Goal: Information Seeking & Learning: Learn about a topic

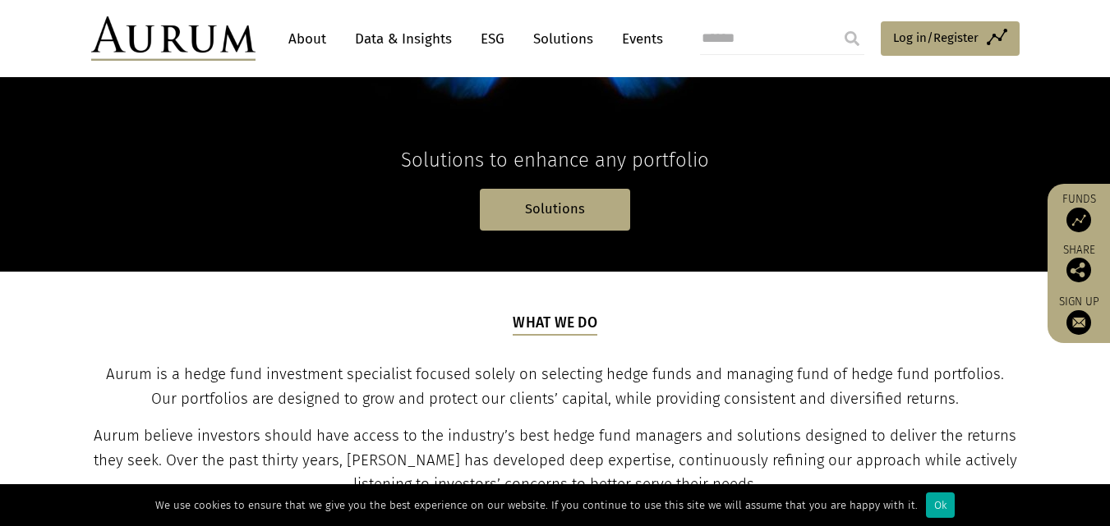
scroll to position [393, 0]
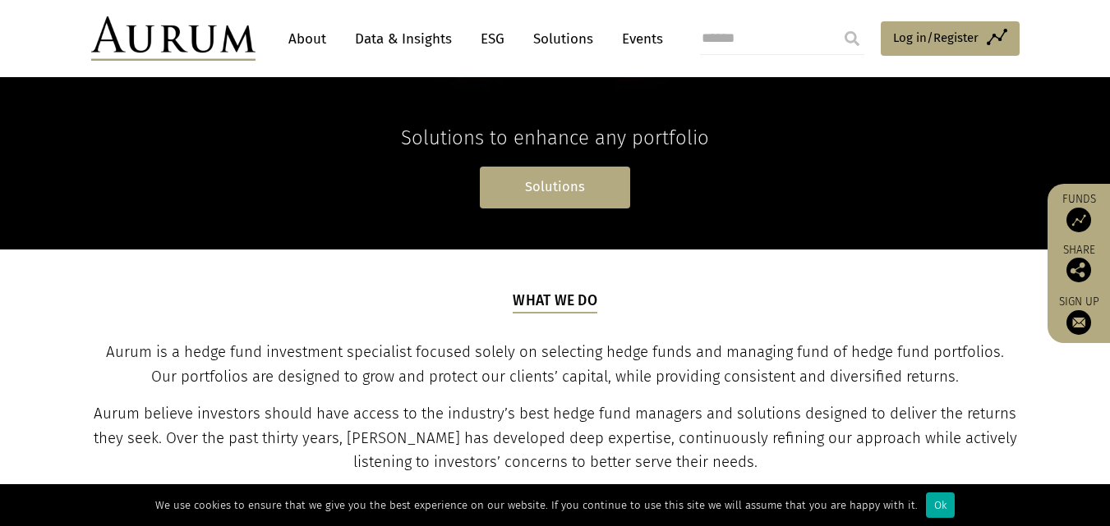
click at [526, 200] on link "Solutions" at bounding box center [555, 188] width 150 height 42
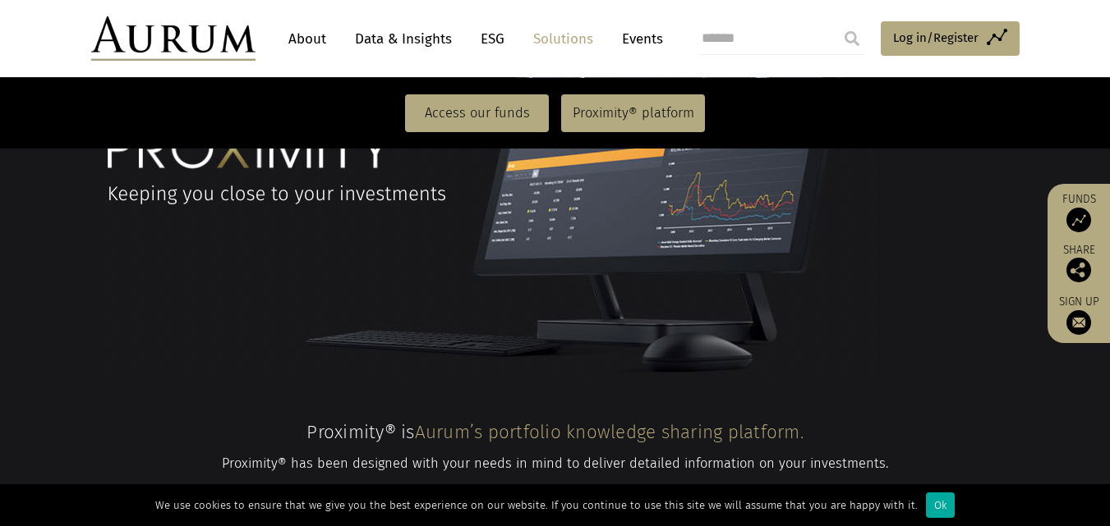
scroll to position [1377, 0]
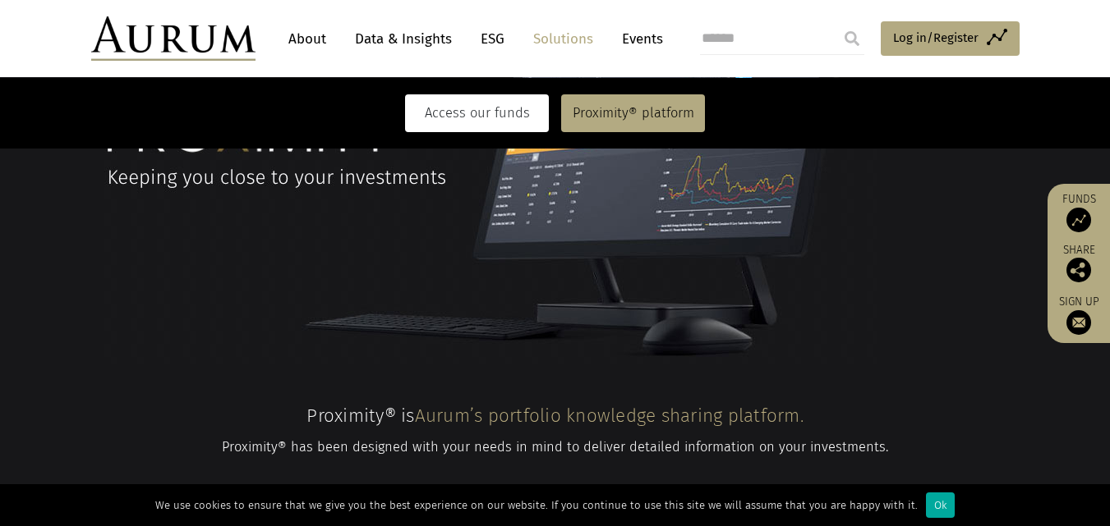
click at [471, 109] on link "Access our funds" at bounding box center [477, 113] width 144 height 38
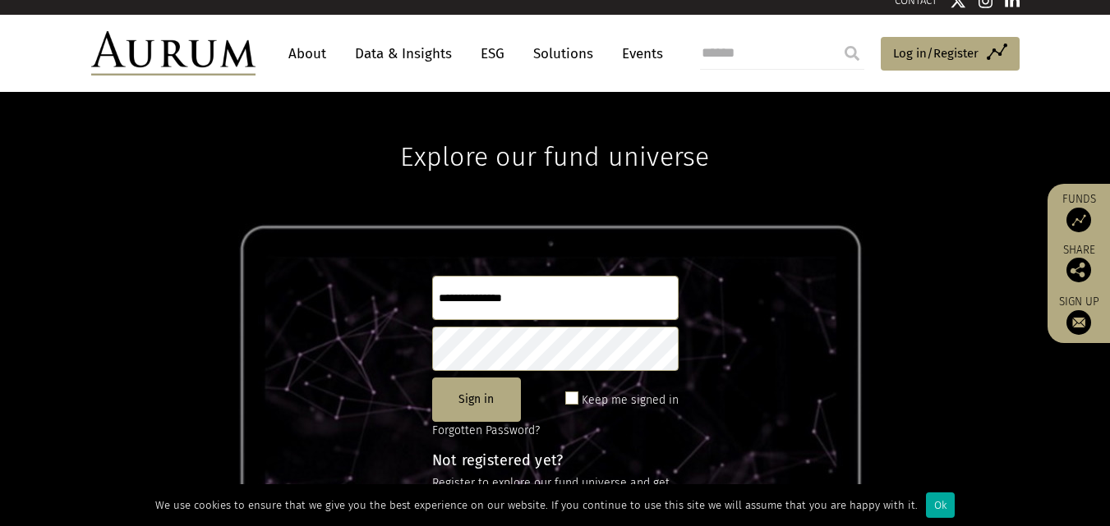
scroll to position [2, 0]
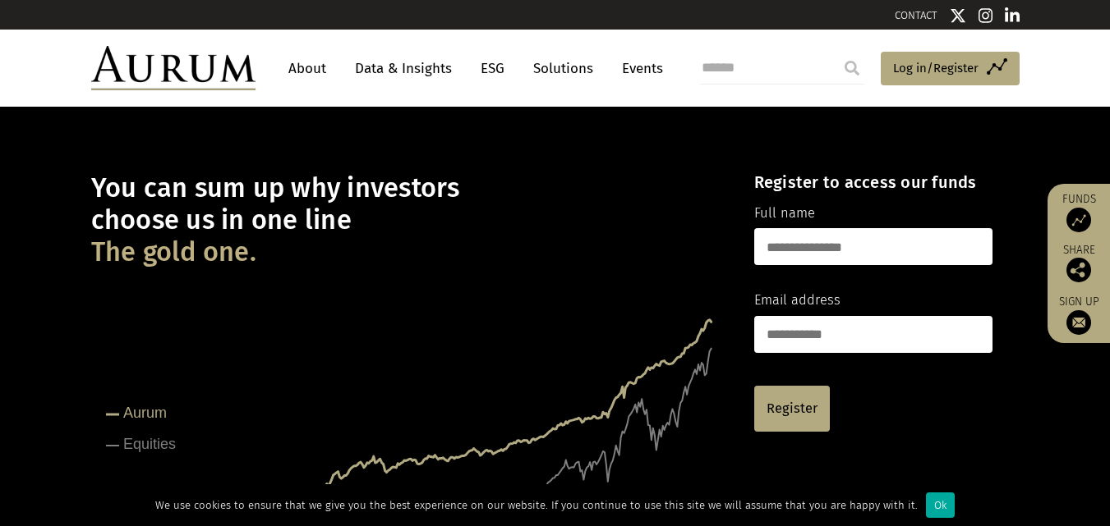
click at [428, 71] on link "Data & Insights" at bounding box center [403, 68] width 113 height 30
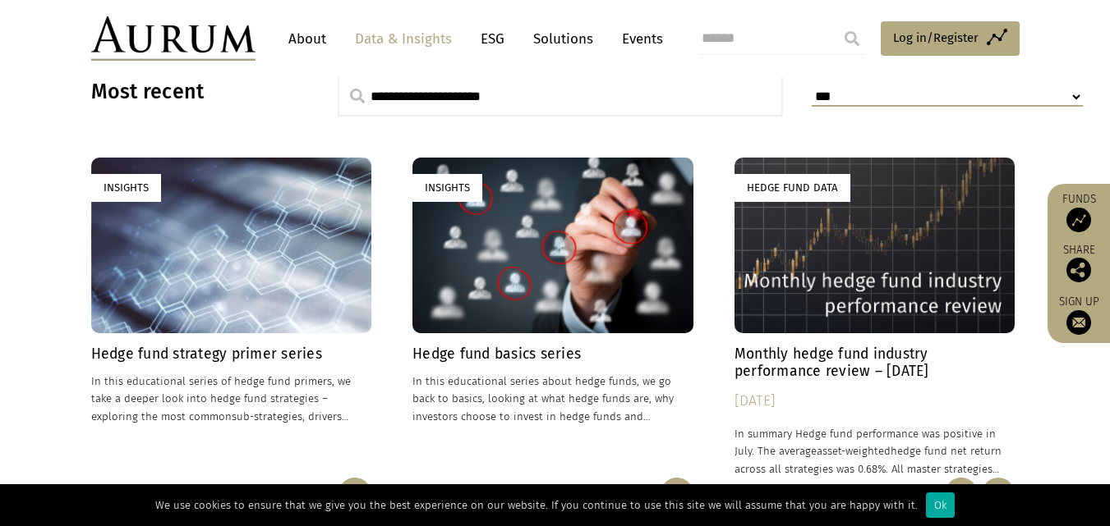
scroll to position [441, 0]
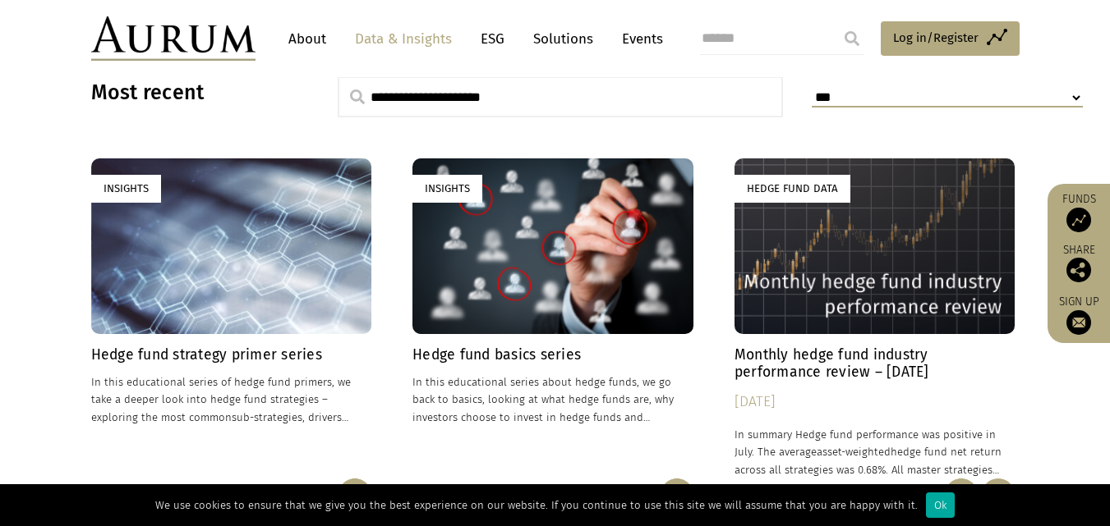
click at [365, 292] on div "Insights" at bounding box center [231, 246] width 281 height 175
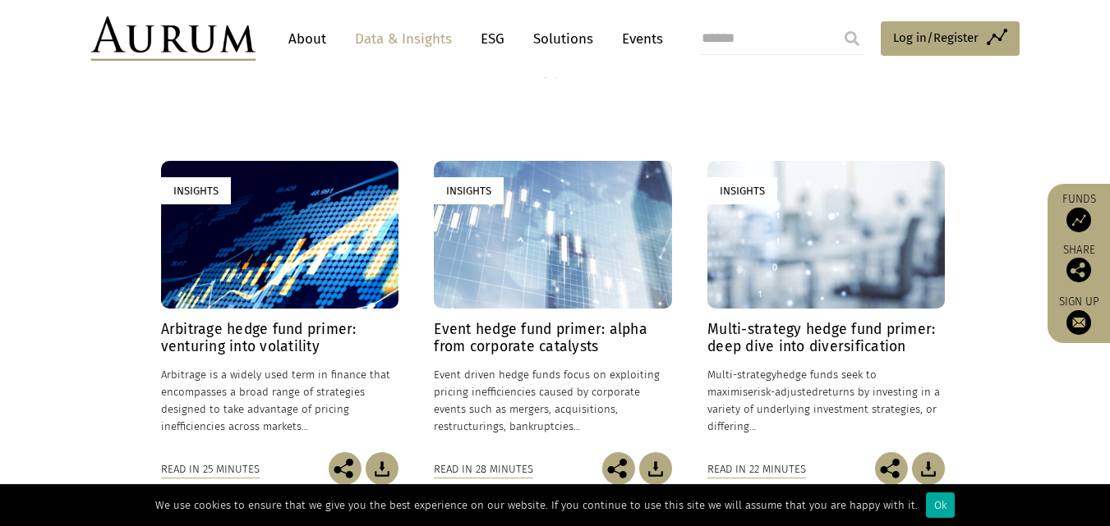
scroll to position [361, 0]
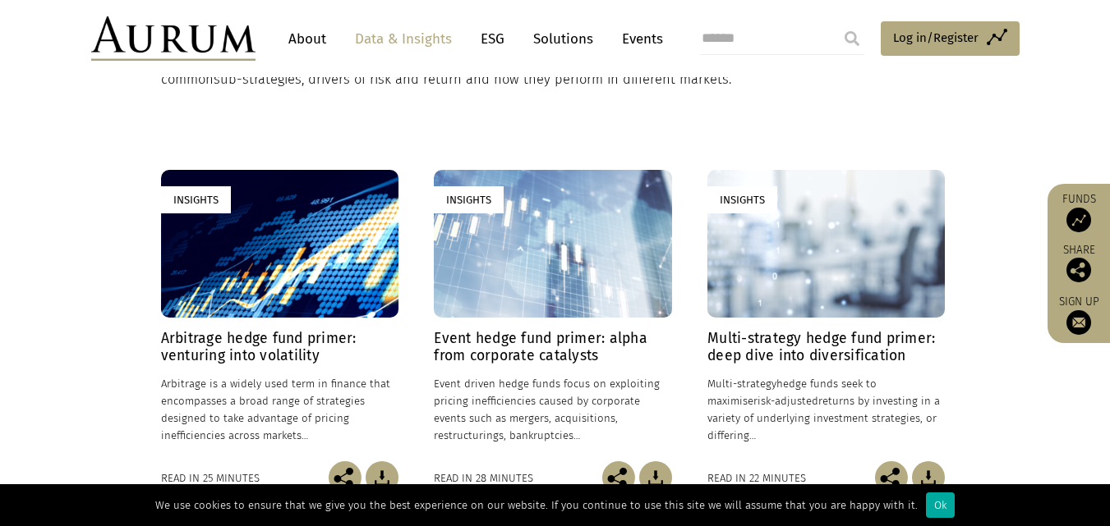
click at [331, 268] on div "Insights" at bounding box center [279, 244] width 237 height 149
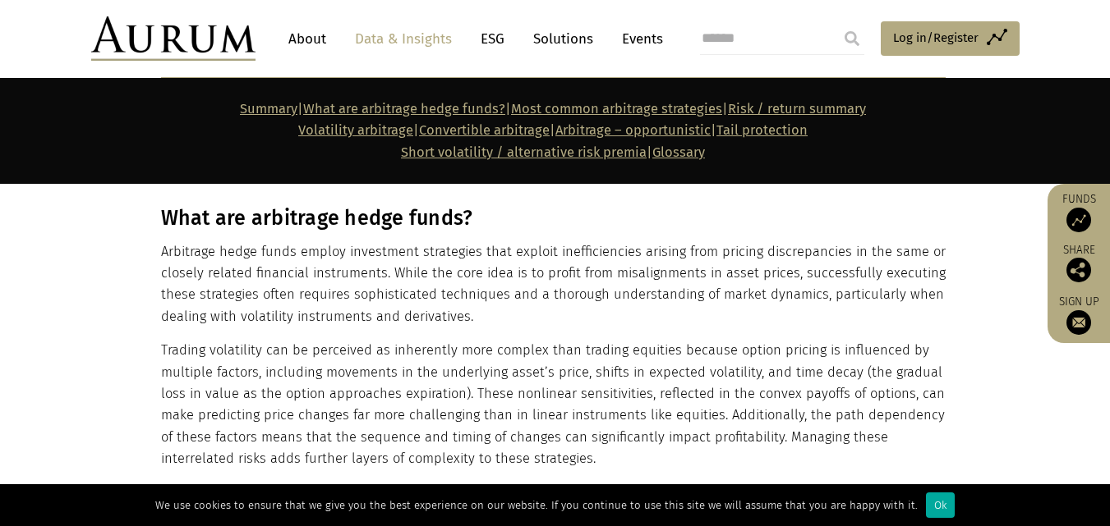
scroll to position [1085, 0]
